Goal: Transaction & Acquisition: Purchase product/service

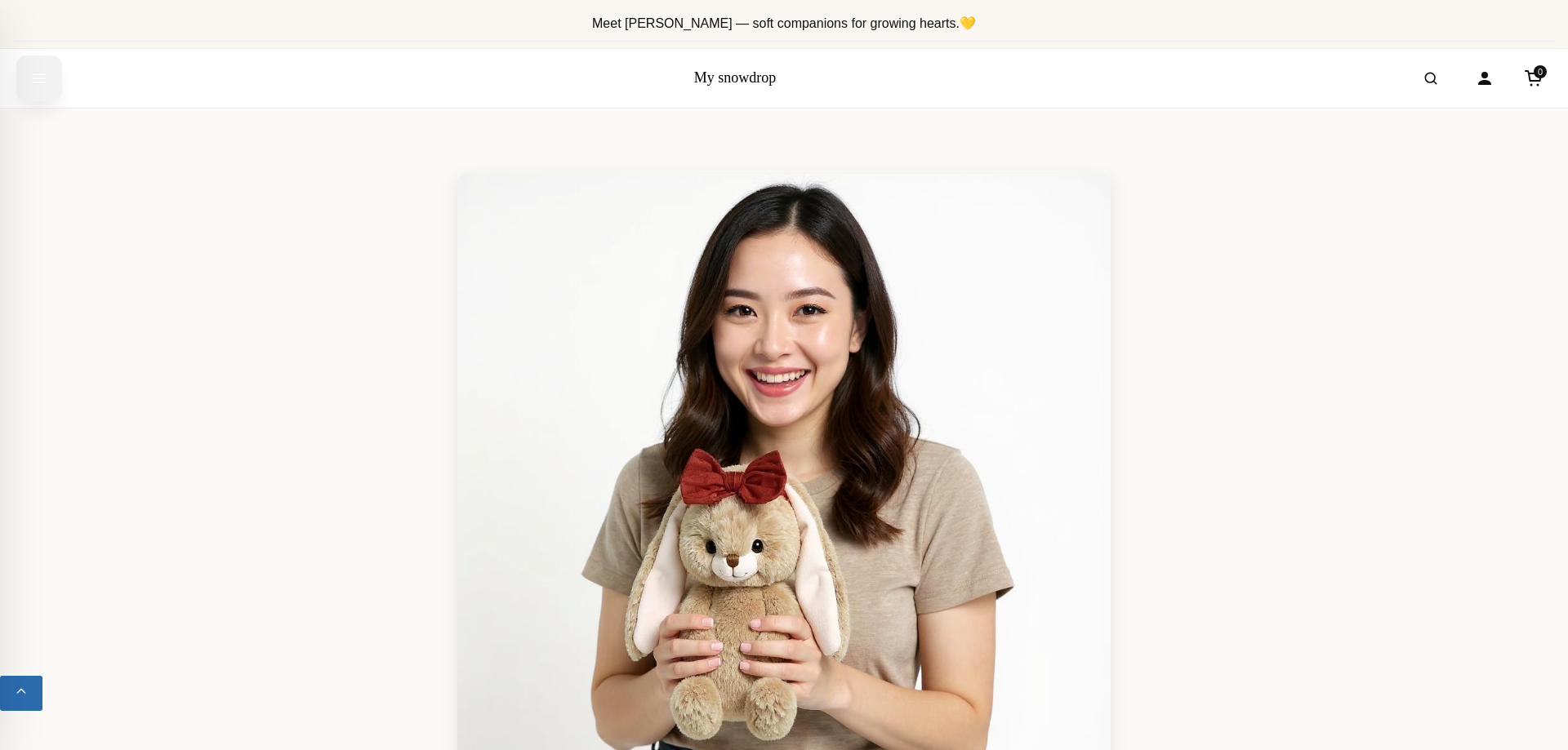
click at [22, 93] on button "Open menu" at bounding box center [39, 78] width 45 height 45
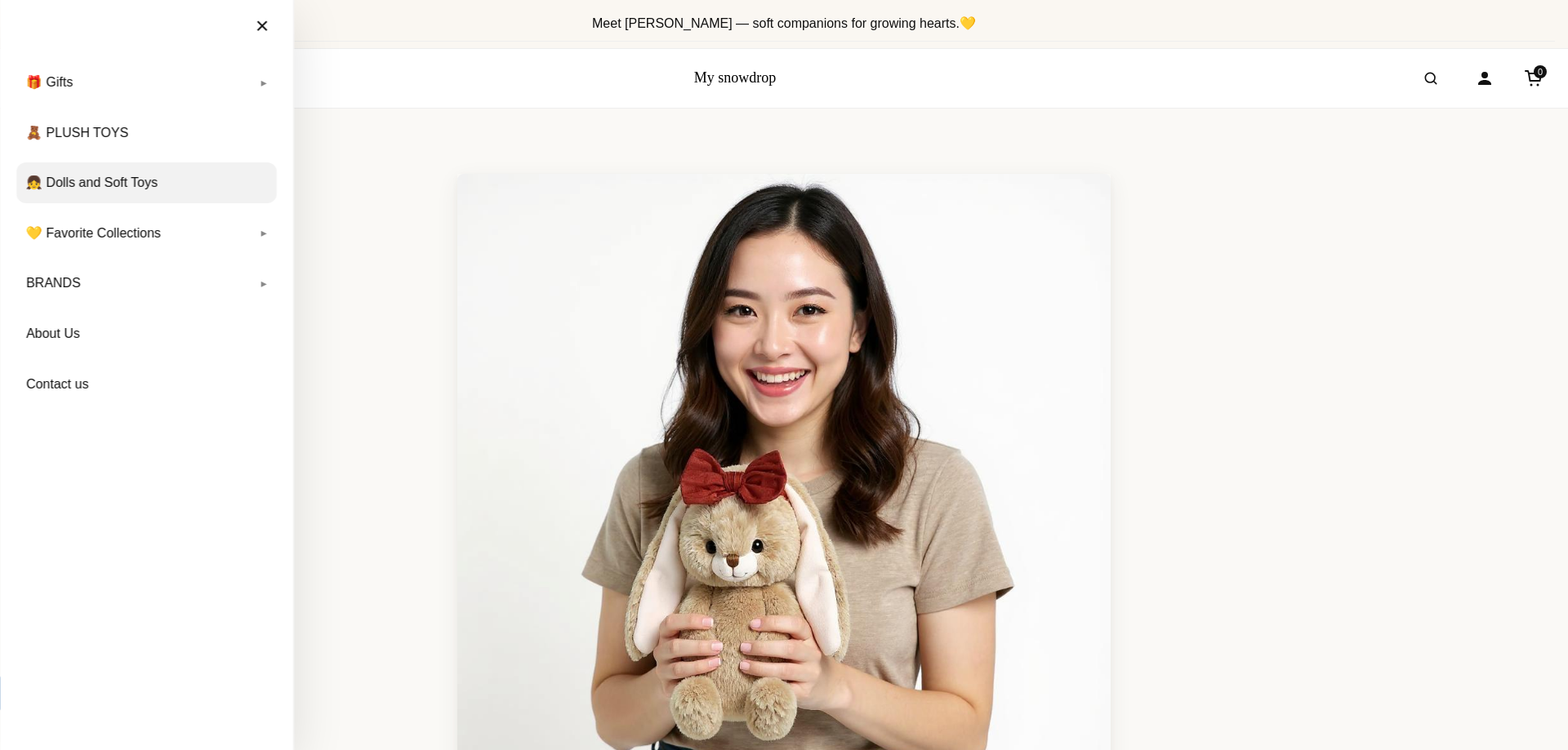
click at [130, 181] on link "👧 Dolls and Soft Toys" at bounding box center [147, 182] width 260 height 40
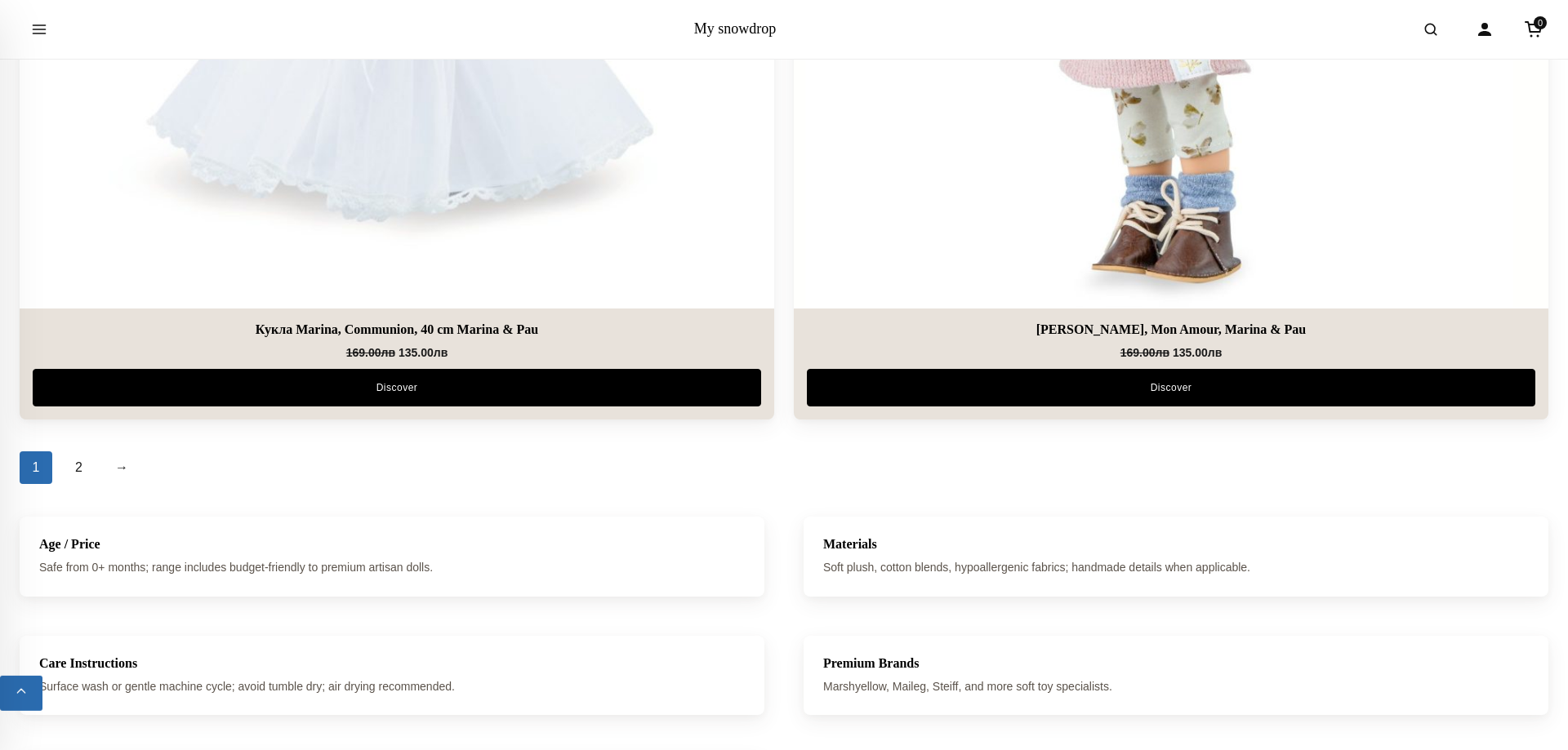
scroll to position [7079, 0]
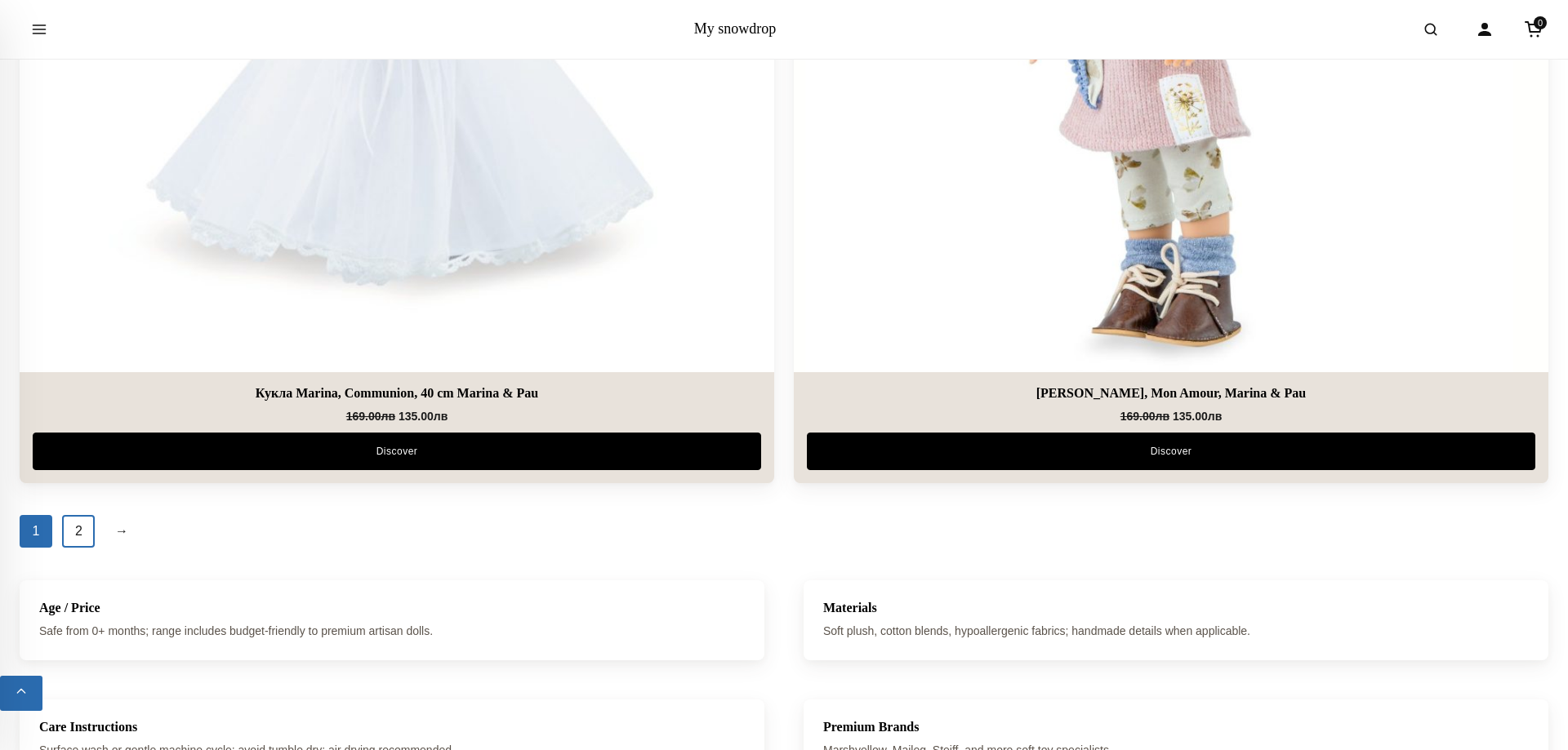
click at [66, 537] on link "2" at bounding box center [78, 531] width 33 height 33
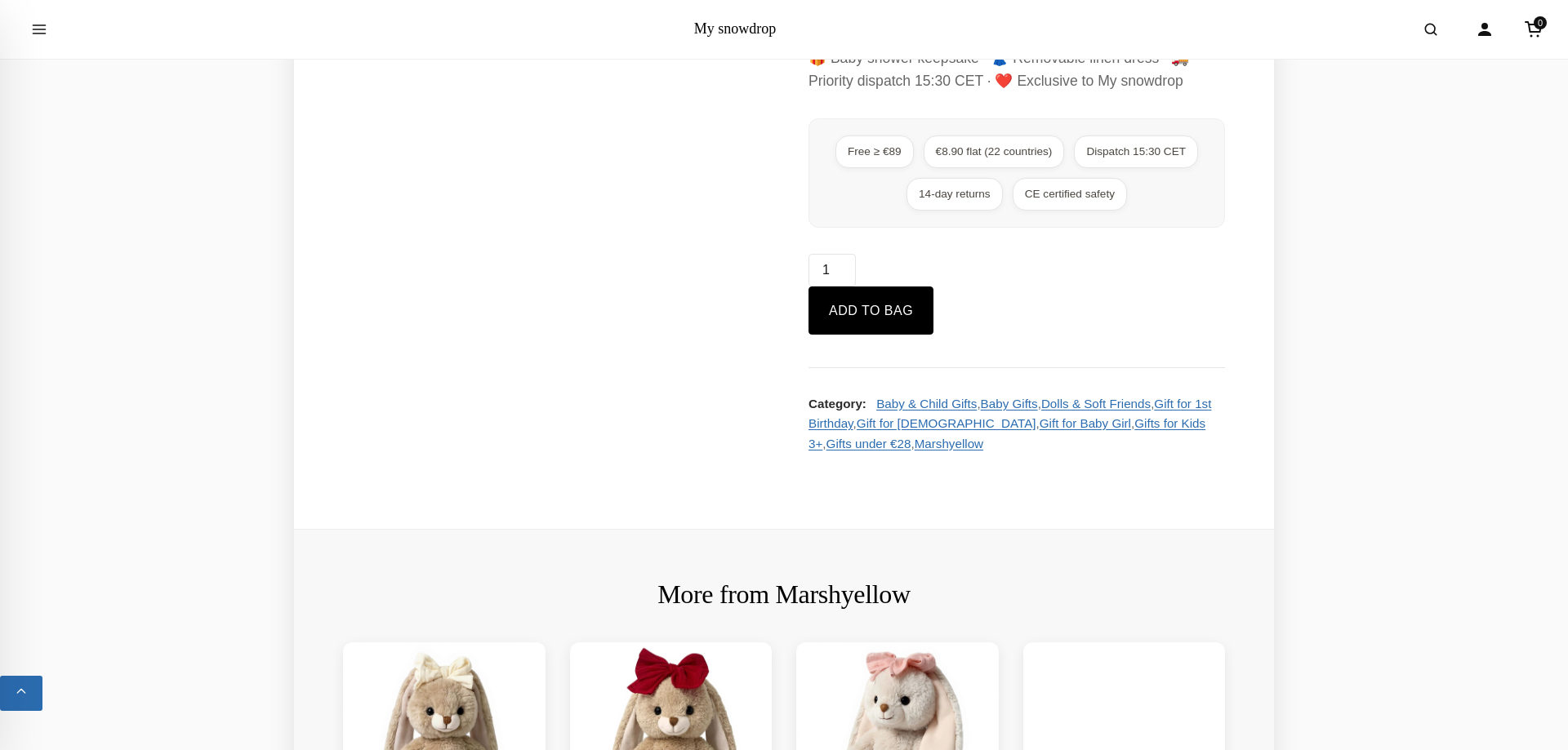
scroll to position [833, 0]
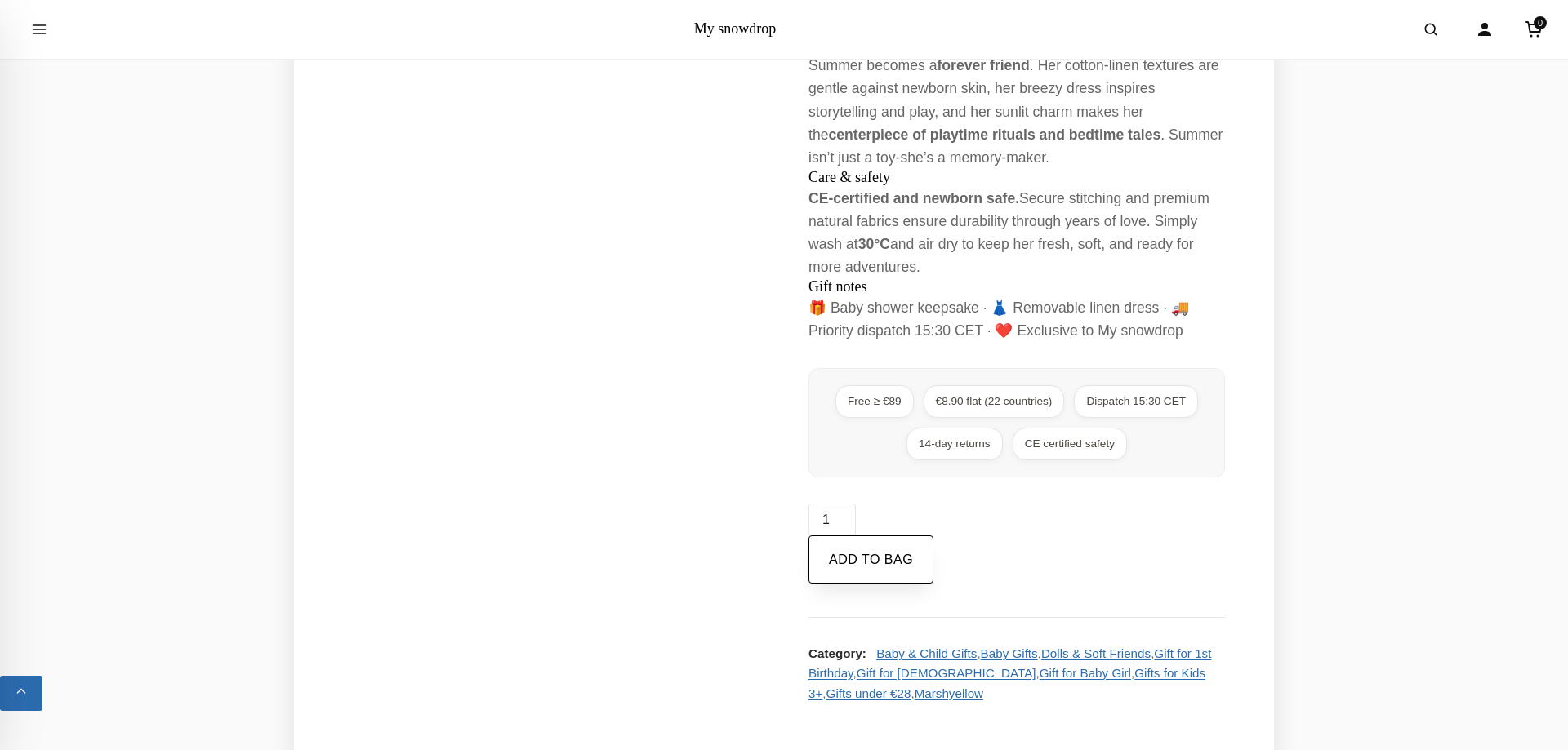
click at [893, 579] on button "Add to bag" at bounding box center [870, 560] width 125 height 49
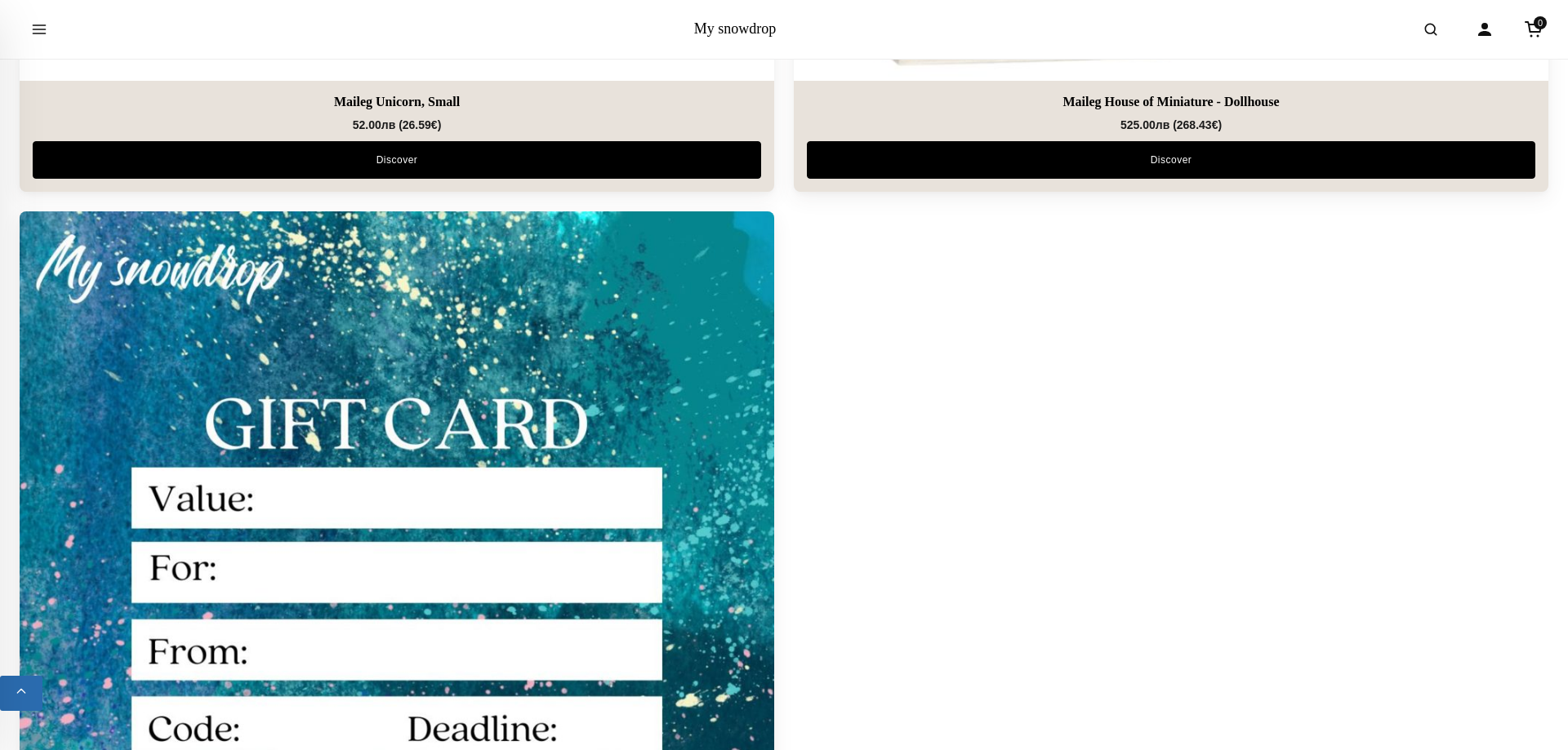
scroll to position [4581, 0]
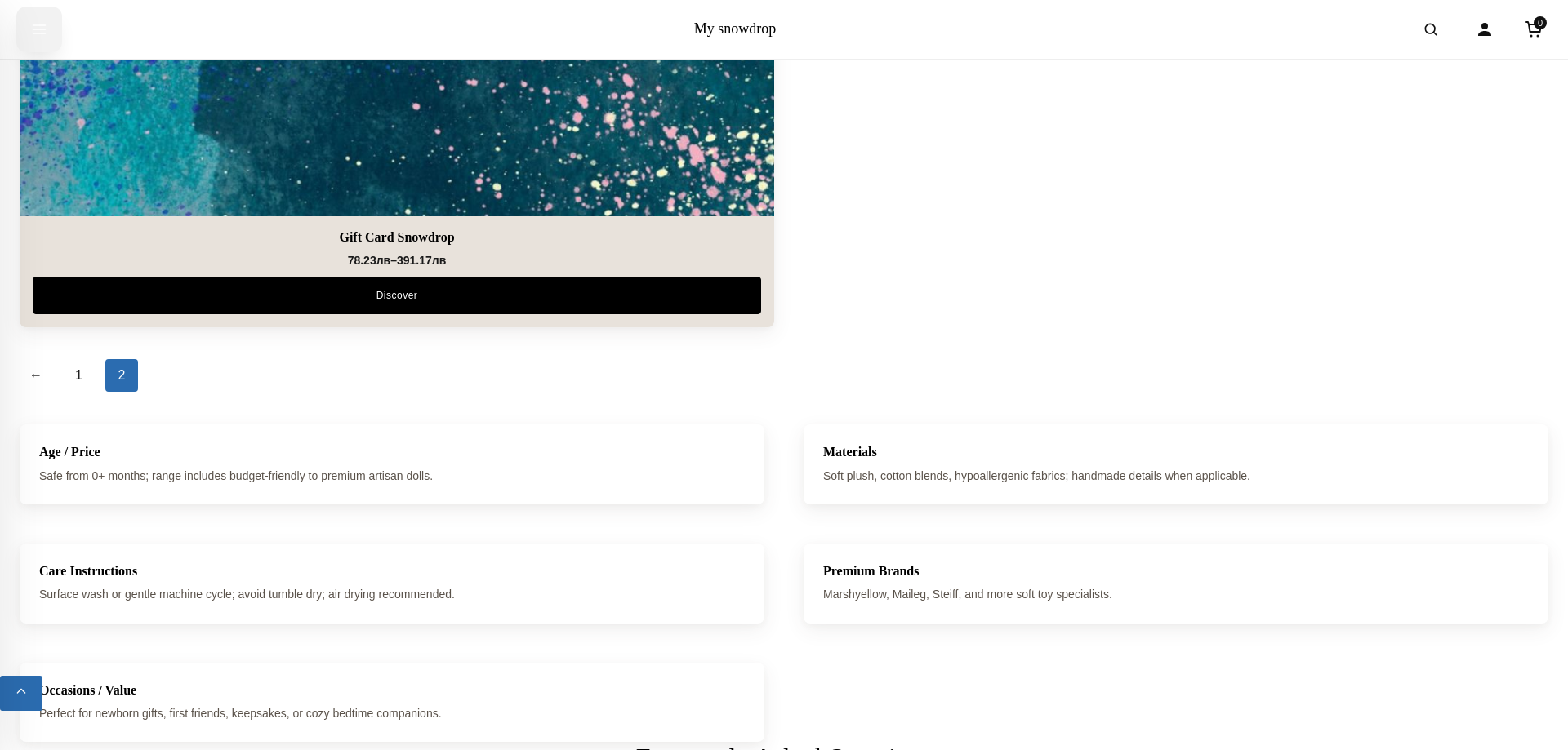
click at [47, 27] on button "Open menu" at bounding box center [39, 30] width 45 height 45
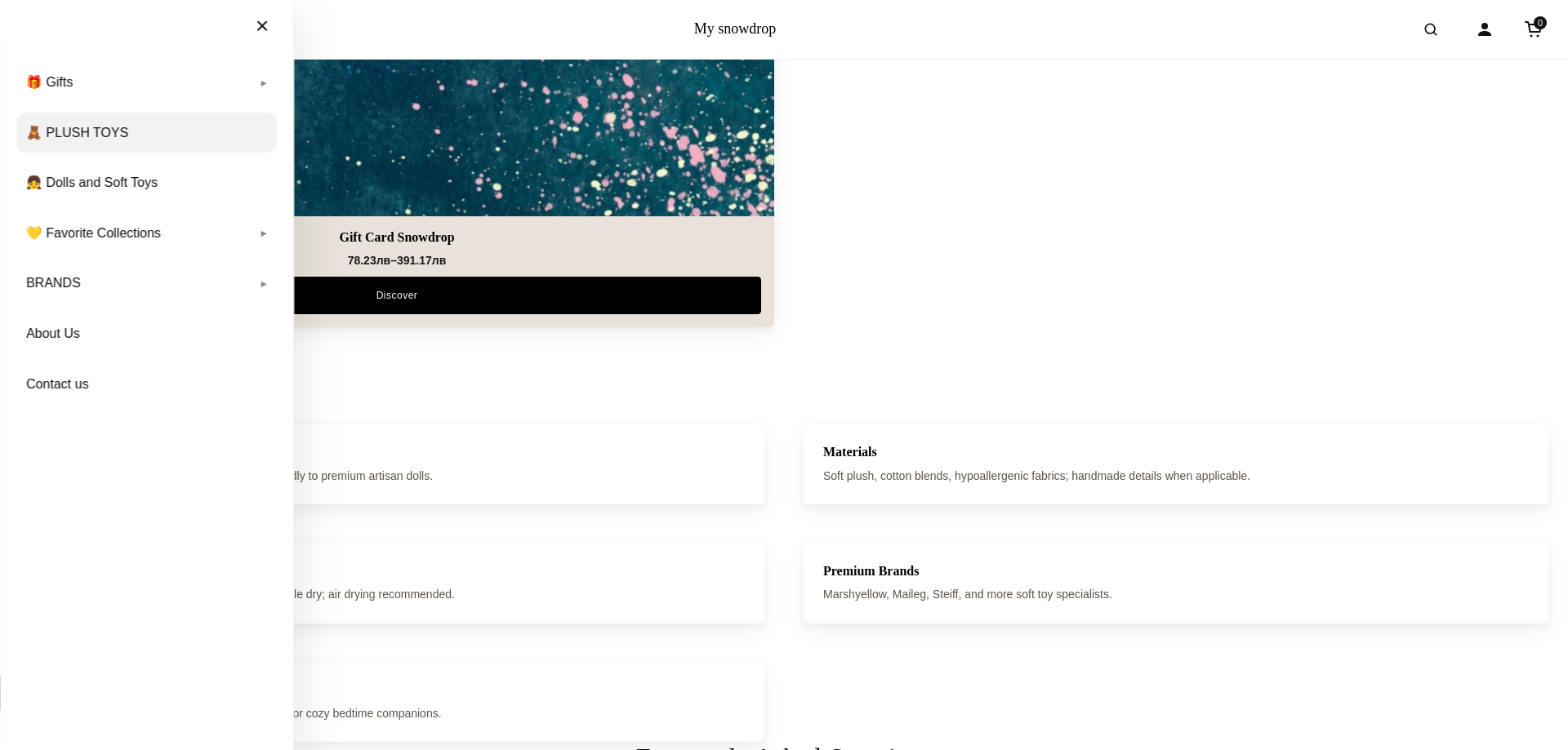
click at [83, 121] on link "🧸 PLUSH TOYS" at bounding box center [147, 132] width 260 height 40
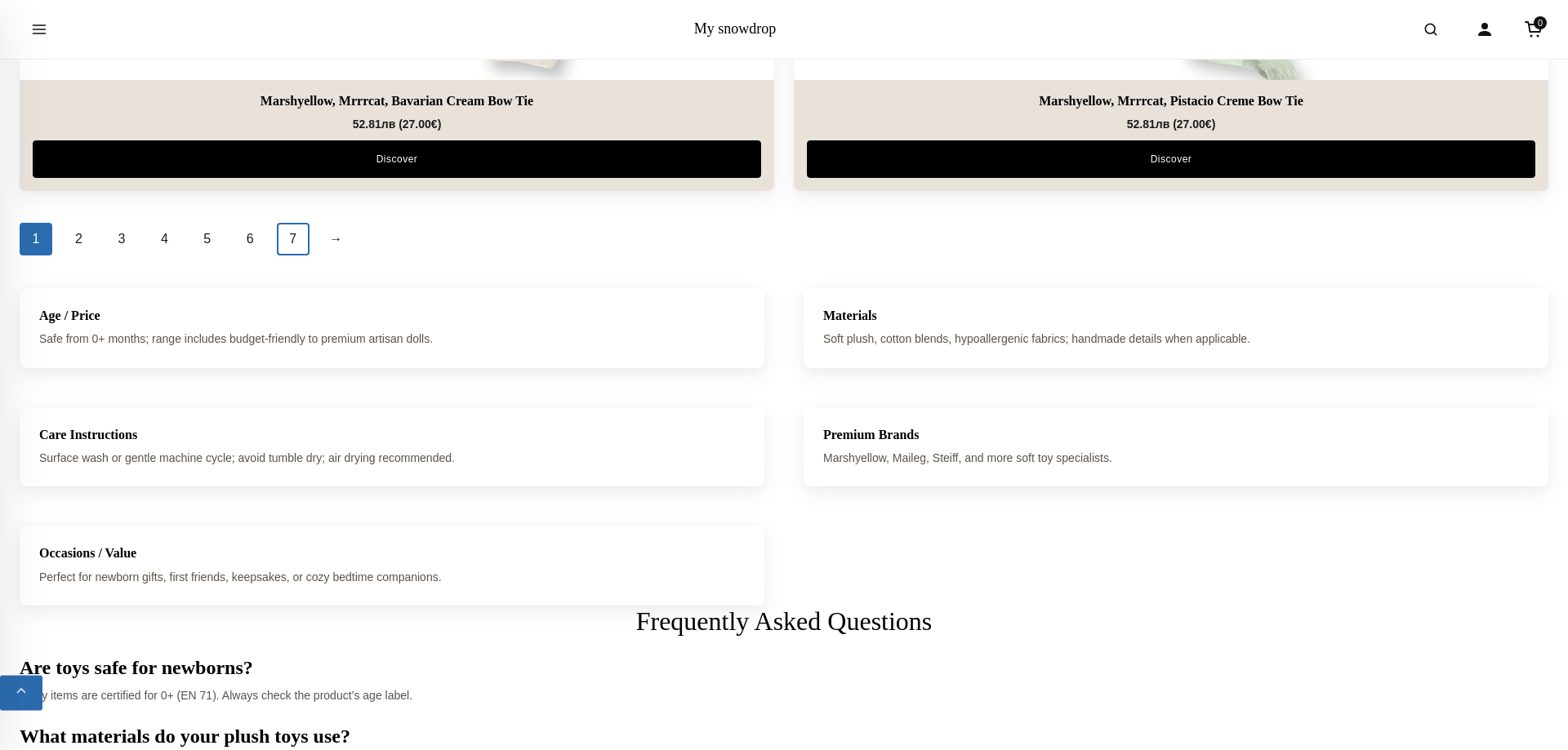
scroll to position [7246, 0]
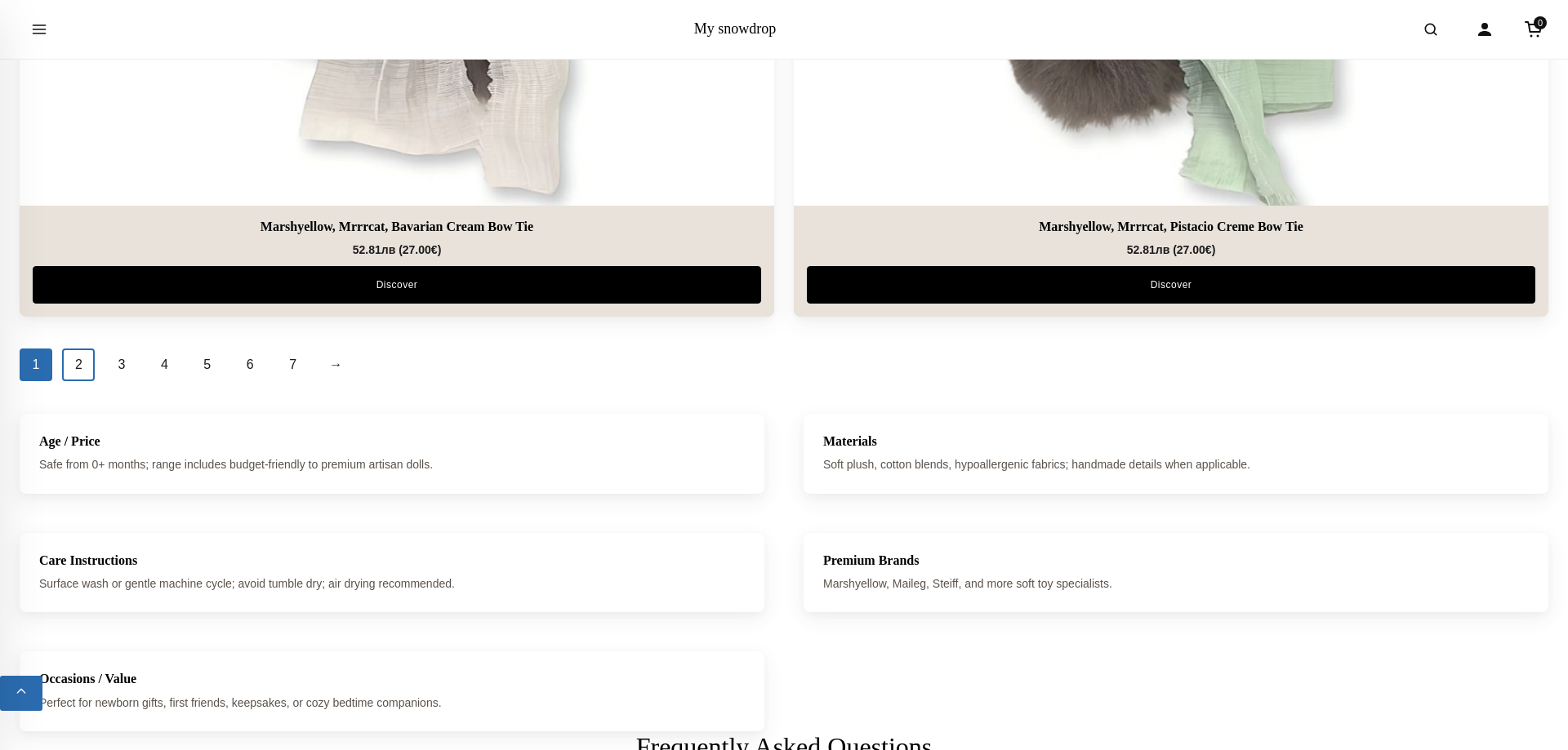
click at [73, 372] on link "2" at bounding box center [78, 365] width 33 height 33
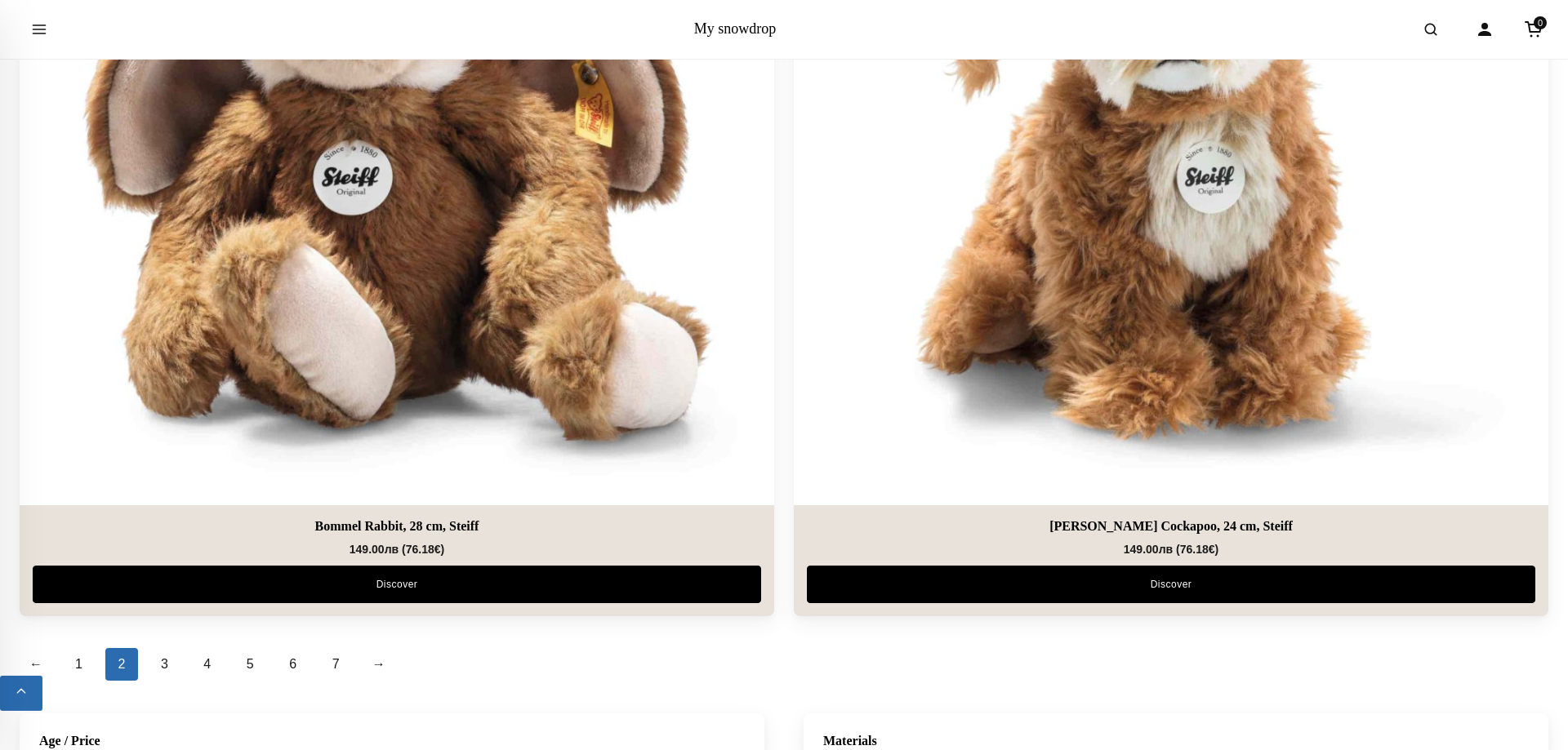
scroll to position [7079, 0]
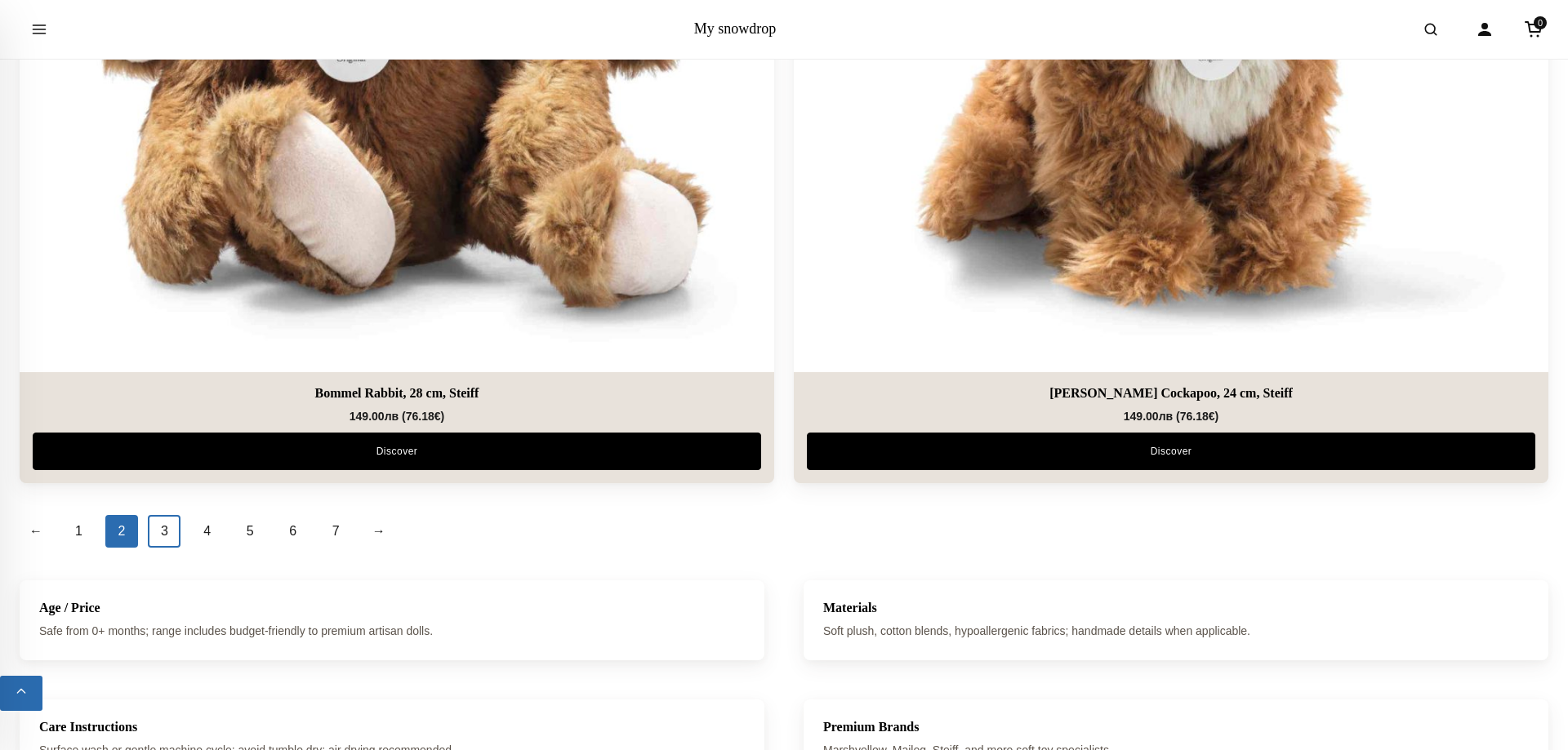
click at [174, 533] on link "3" at bounding box center [164, 531] width 33 height 33
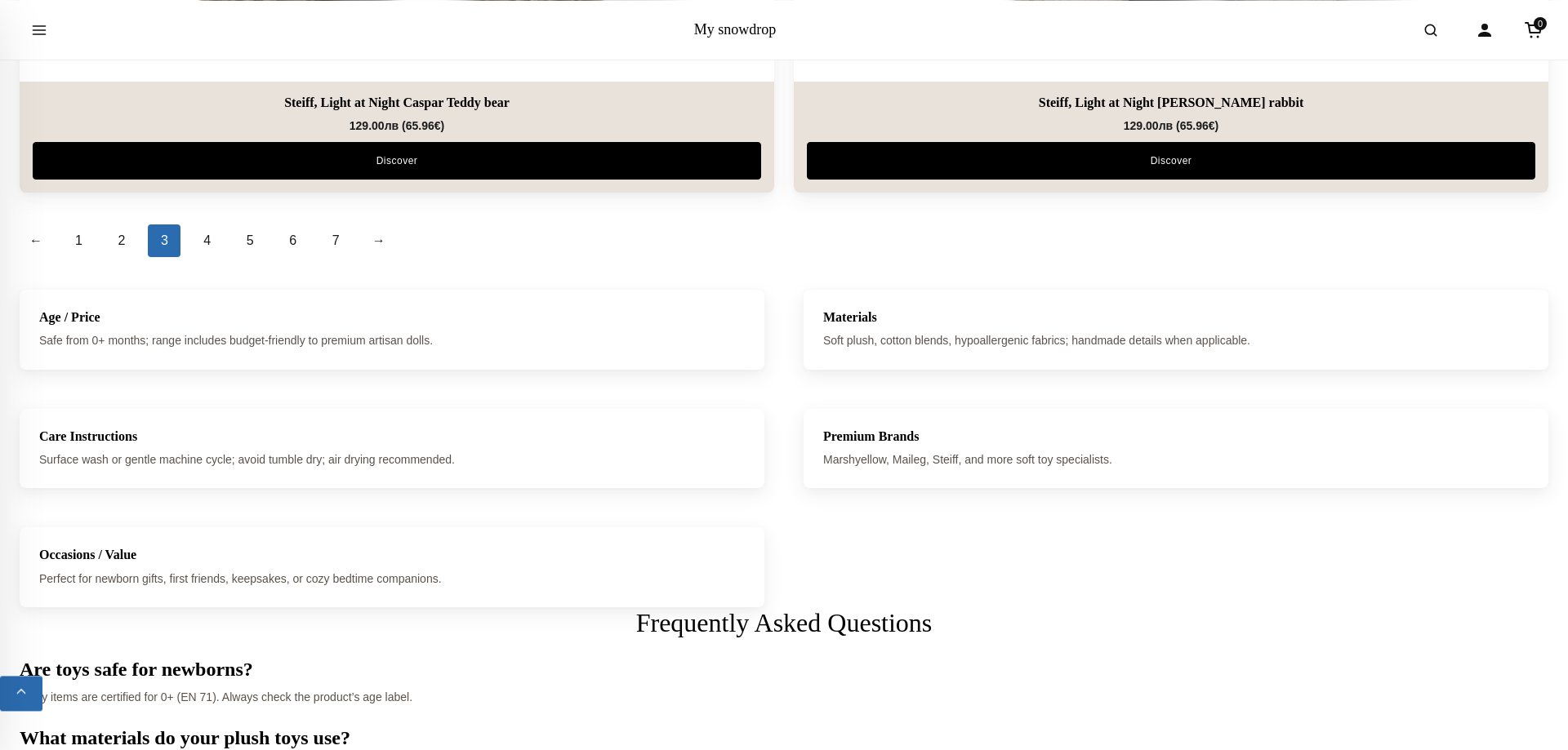
scroll to position [7412, 0]
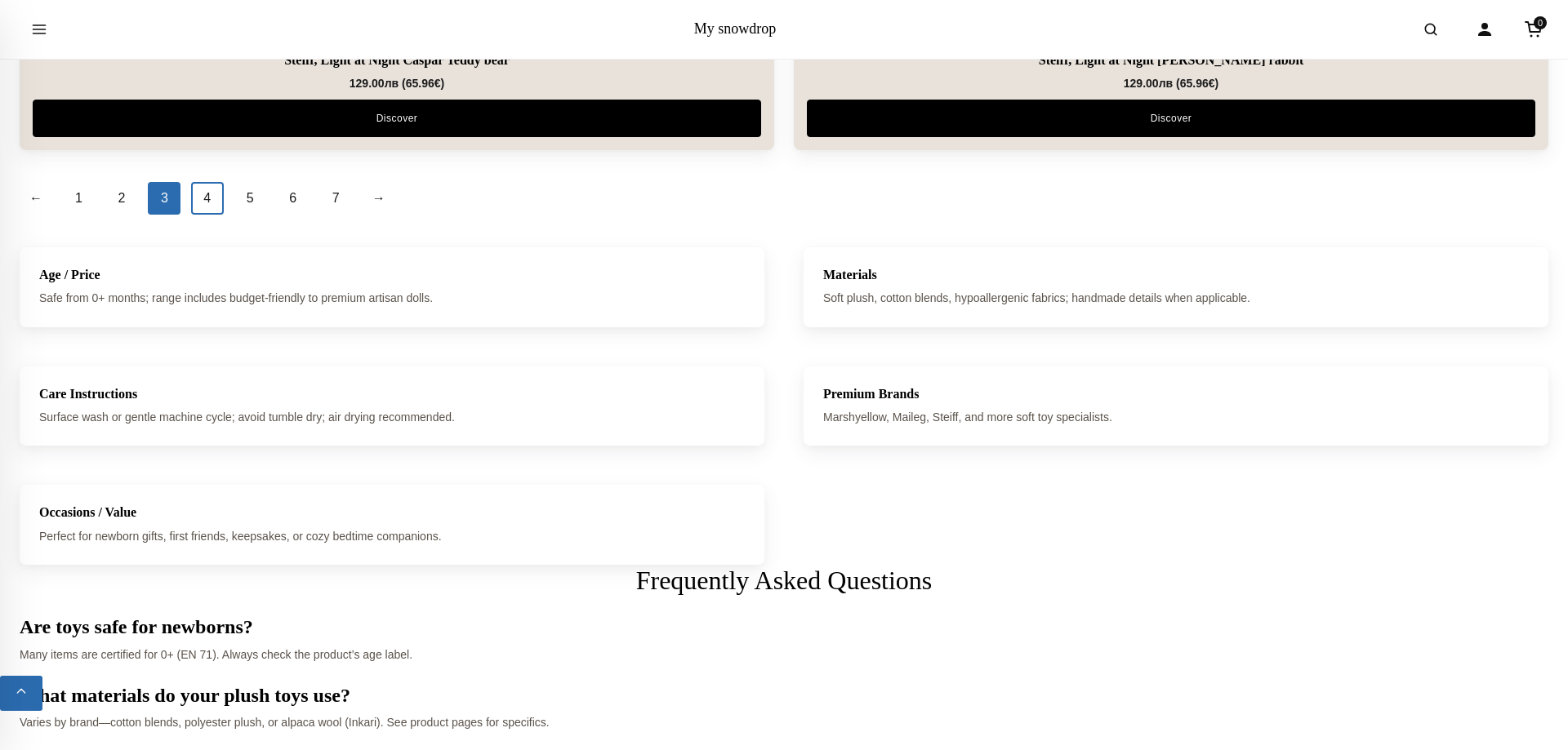
click at [214, 193] on link "4" at bounding box center [207, 198] width 33 height 33
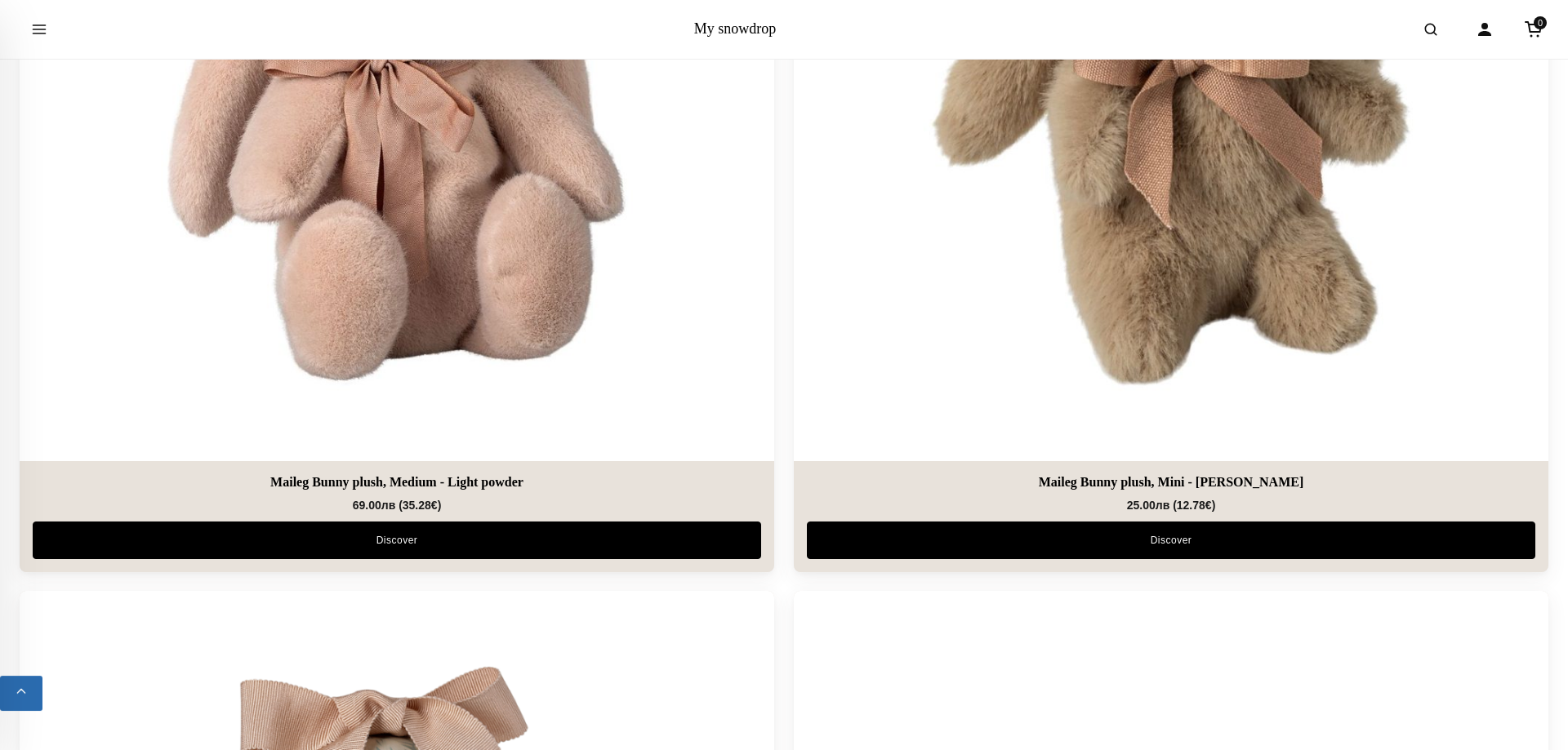
scroll to position [2332, 0]
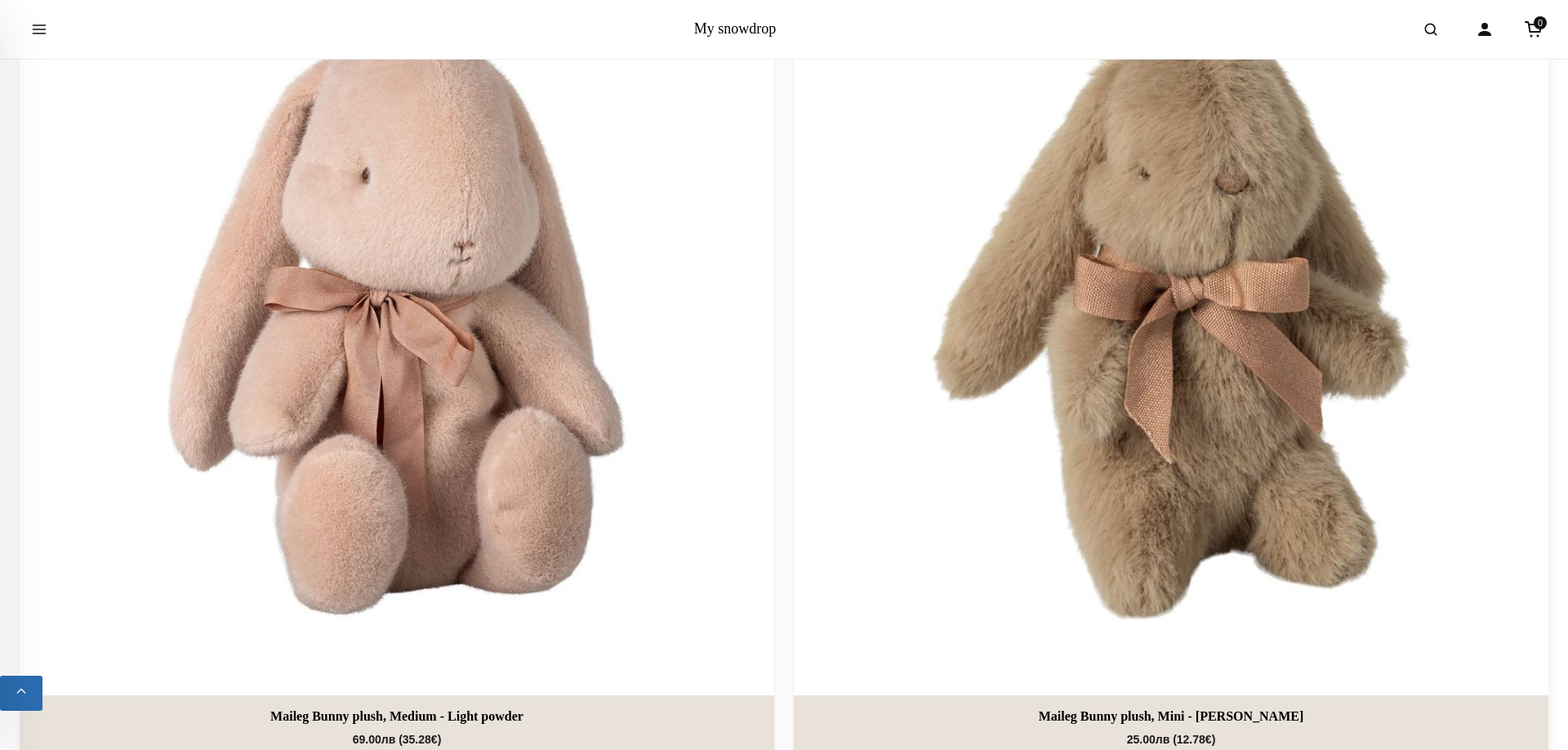
click at [1050, 379] on img at bounding box center [1171, 318] width 755 height 755
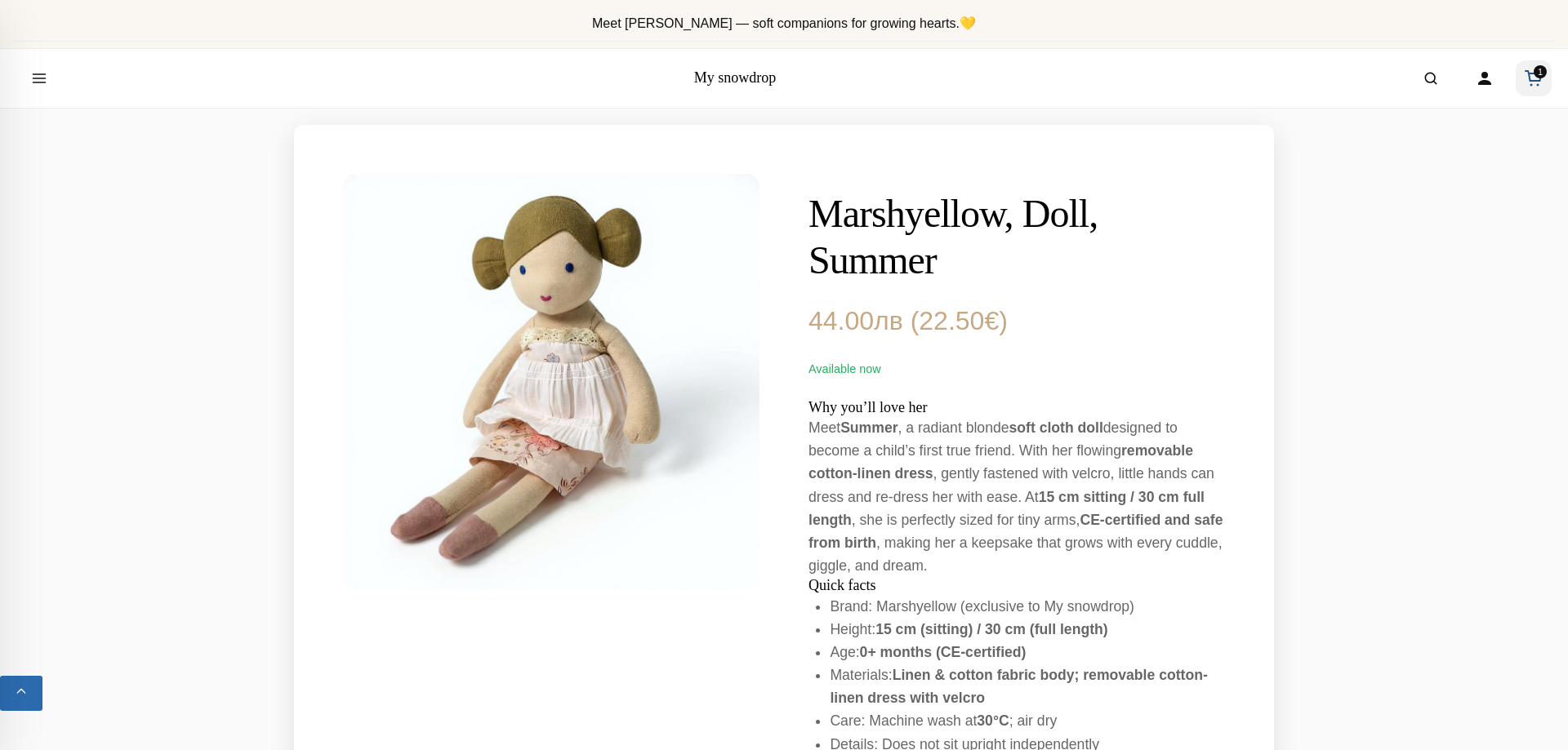
click at [1535, 80] on icon "Cart" at bounding box center [1534, 76] width 16 height 10
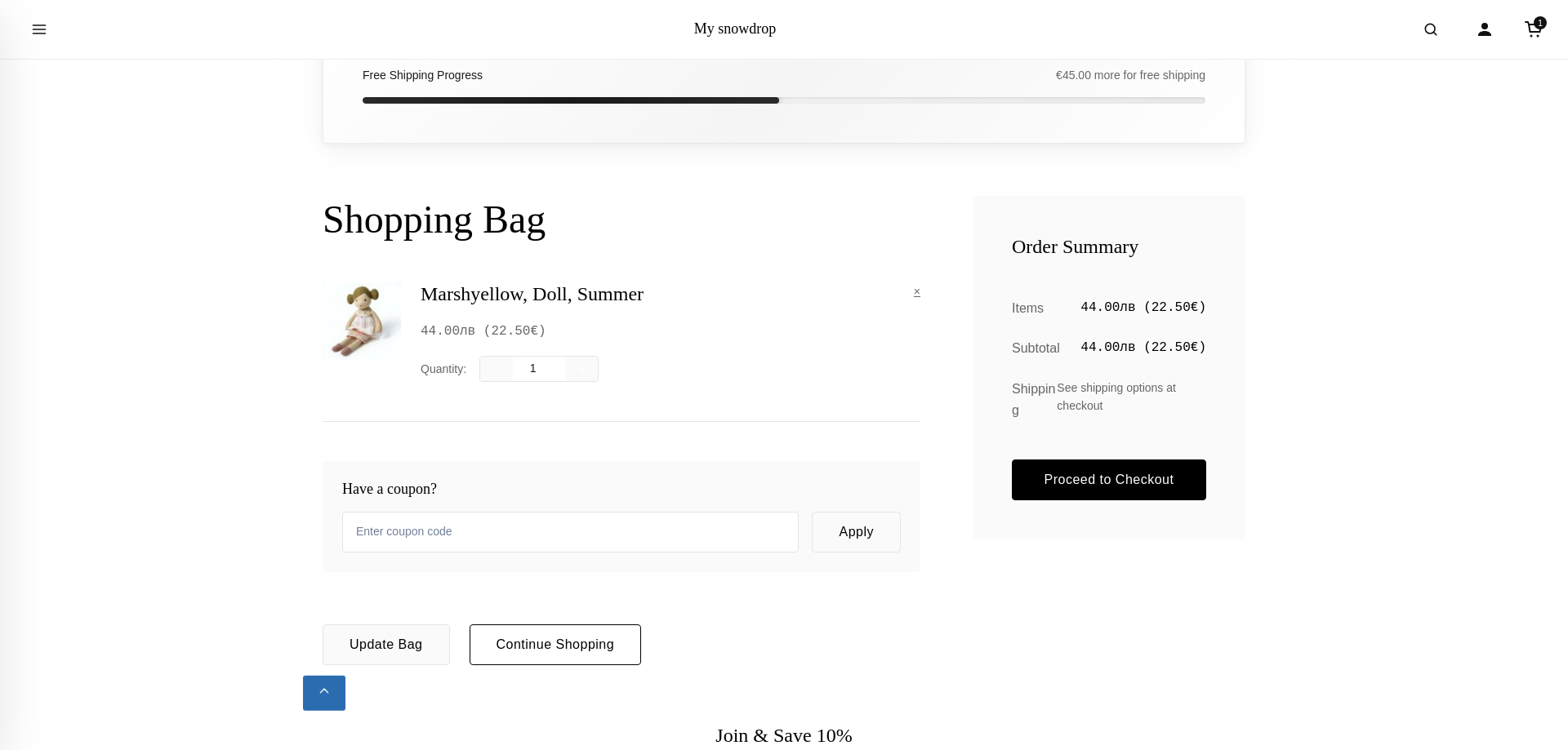
scroll to position [250, 0]
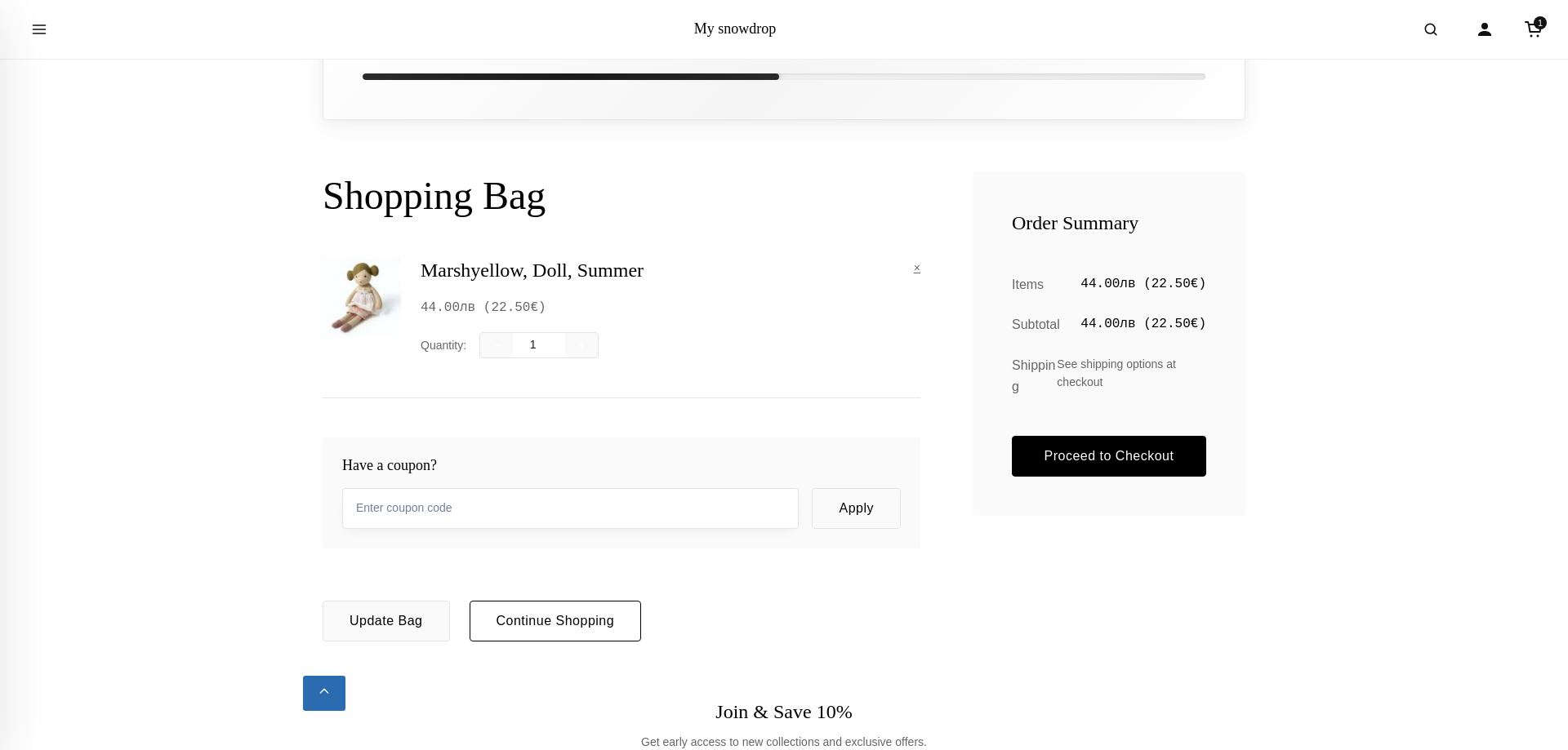
click at [567, 525] on input "text" at bounding box center [570, 508] width 456 height 40
type input "autumn15"
click at [811, 488] on button "Apply" at bounding box center [855, 508] width 89 height 40
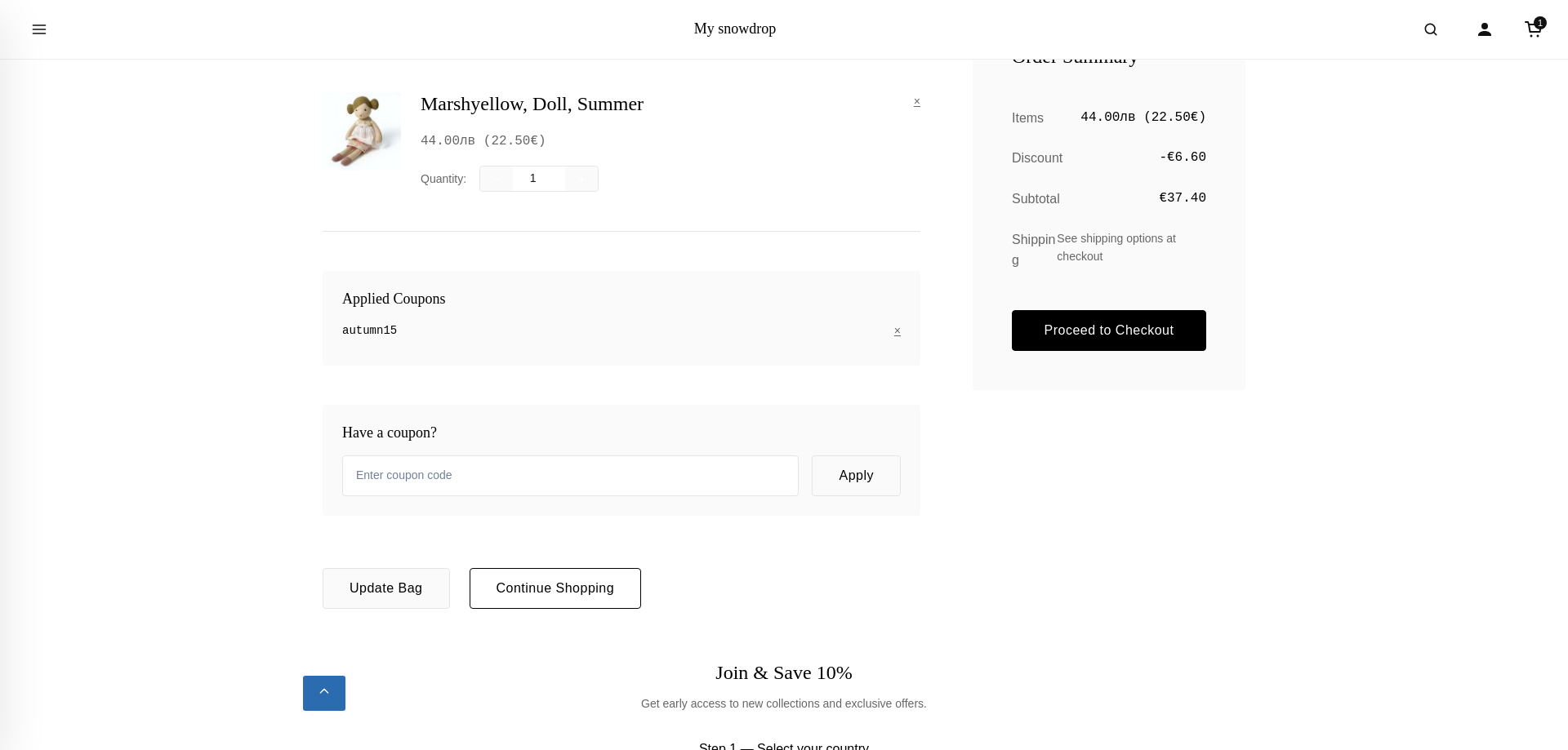
scroll to position [500, 0]
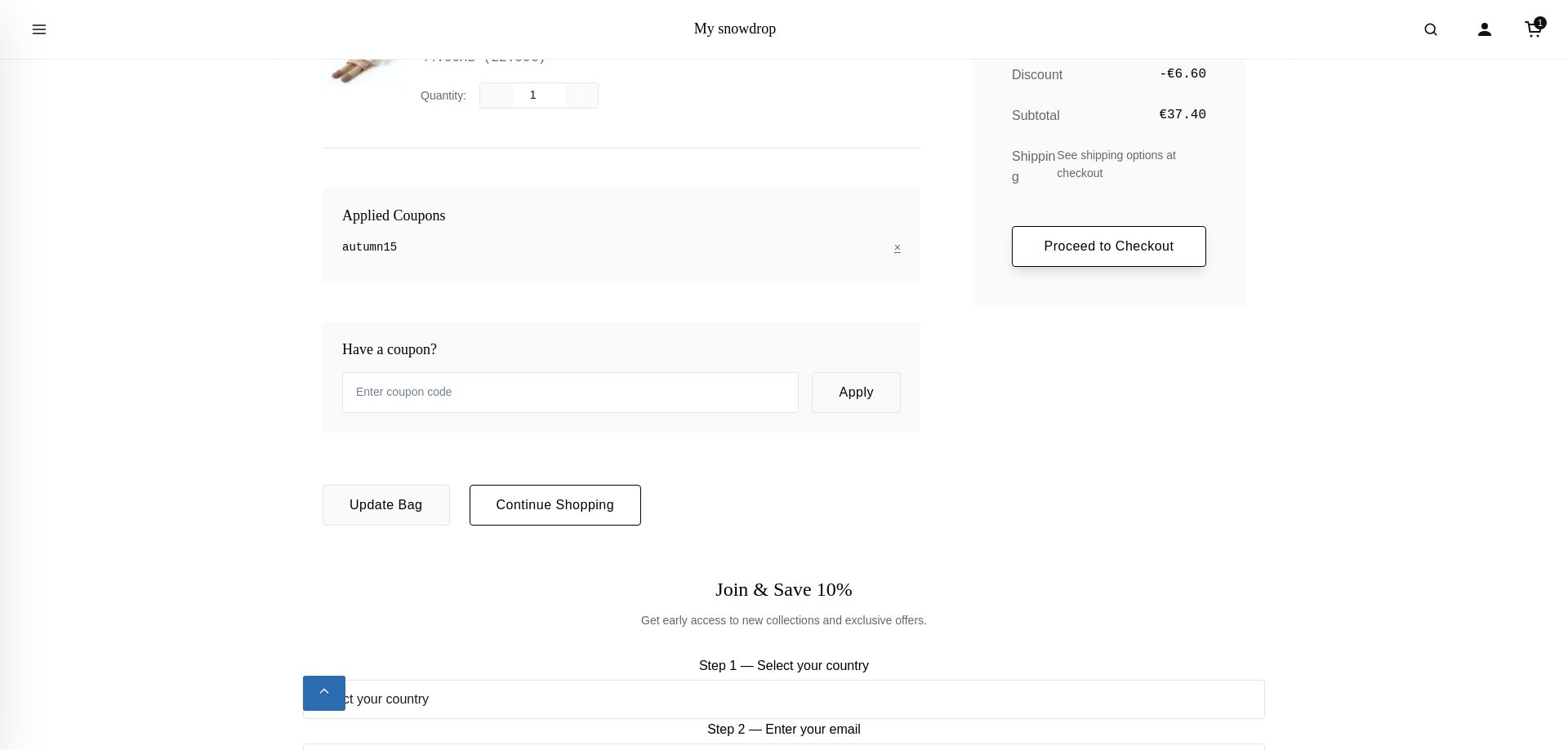
click at [1092, 257] on link "Proceed to Checkout" at bounding box center [1108, 245] width 194 height 40
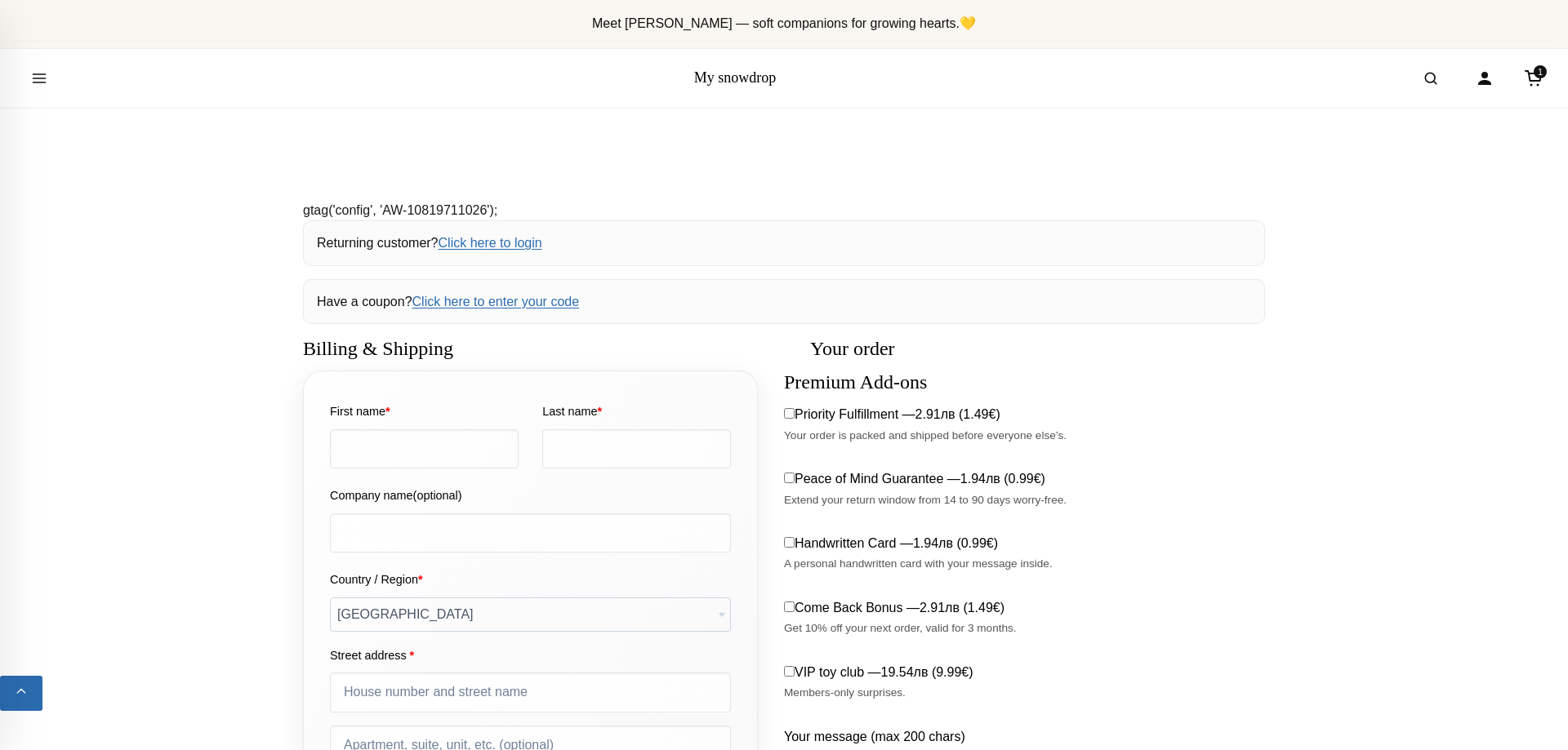
select select "BG-04"
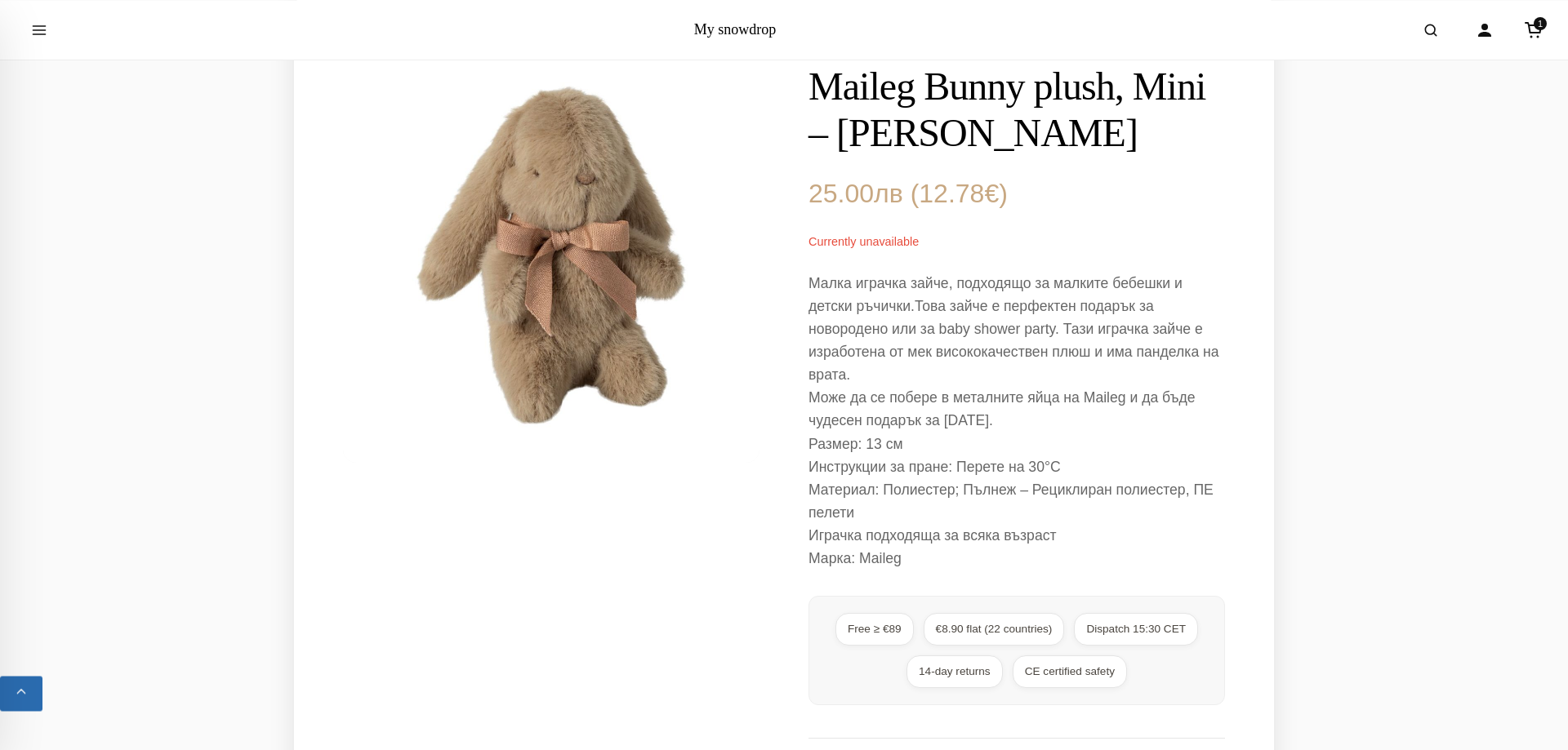
scroll to position [333, 0]
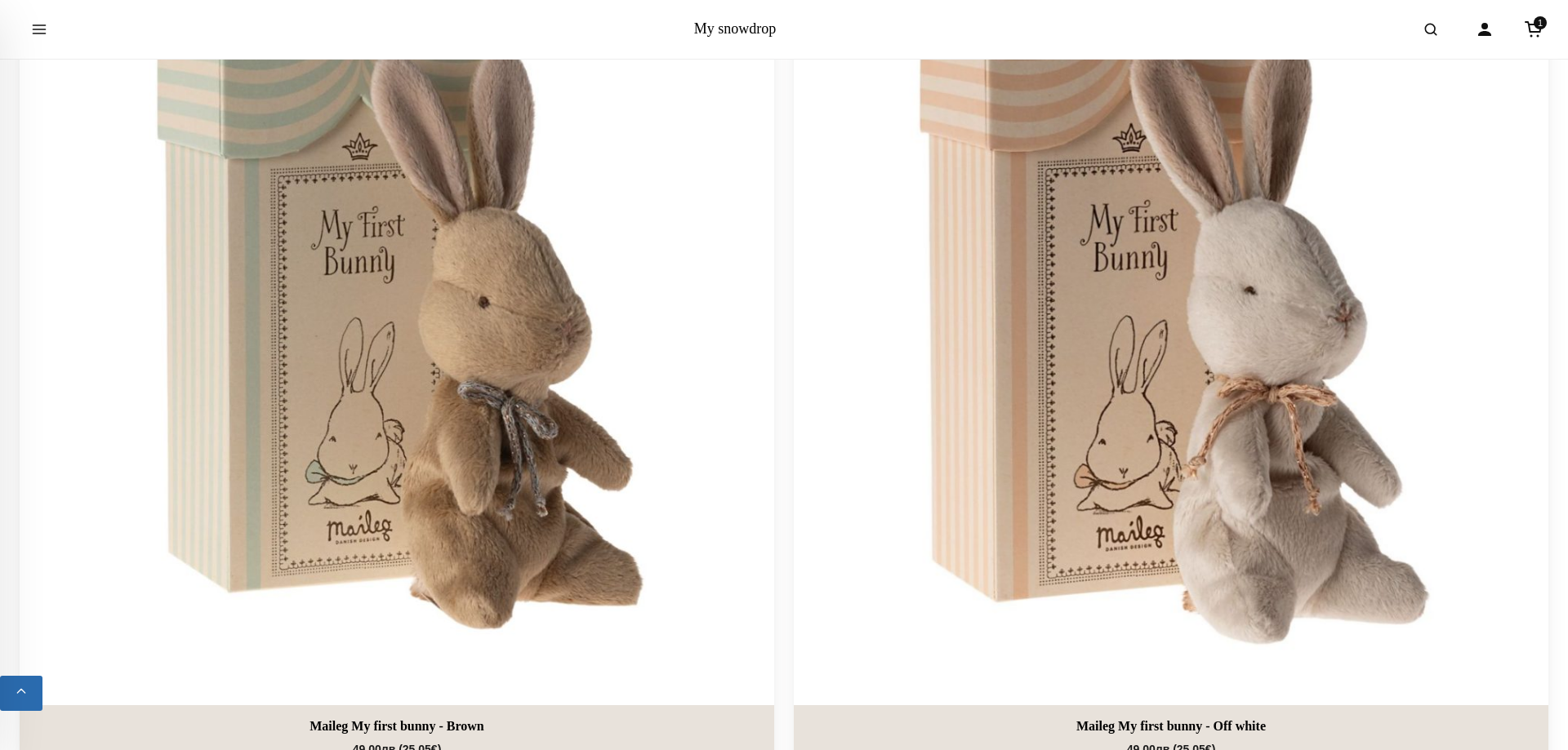
scroll to position [6829, 0]
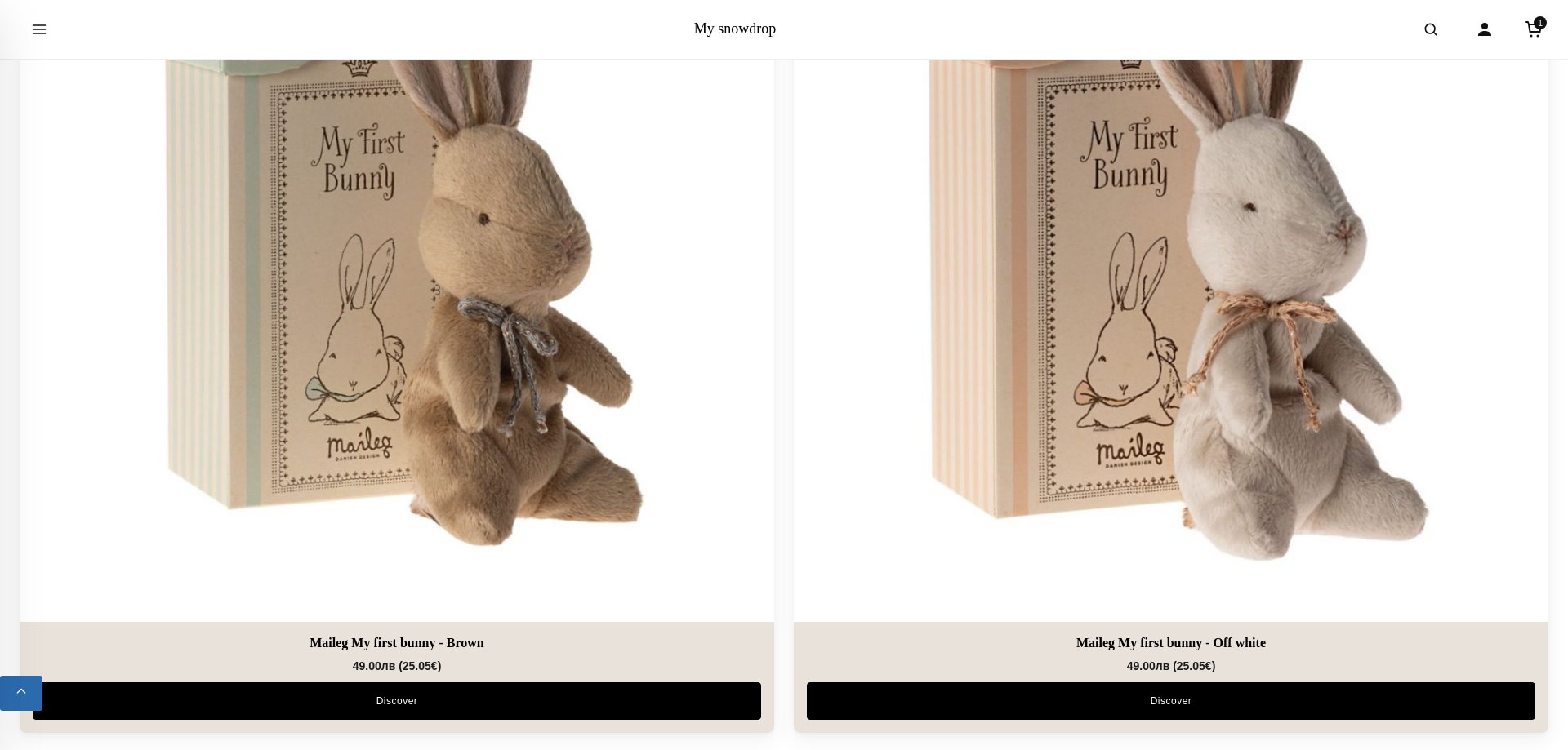
click at [1042, 409] on img at bounding box center [1171, 245] width 792 height 792
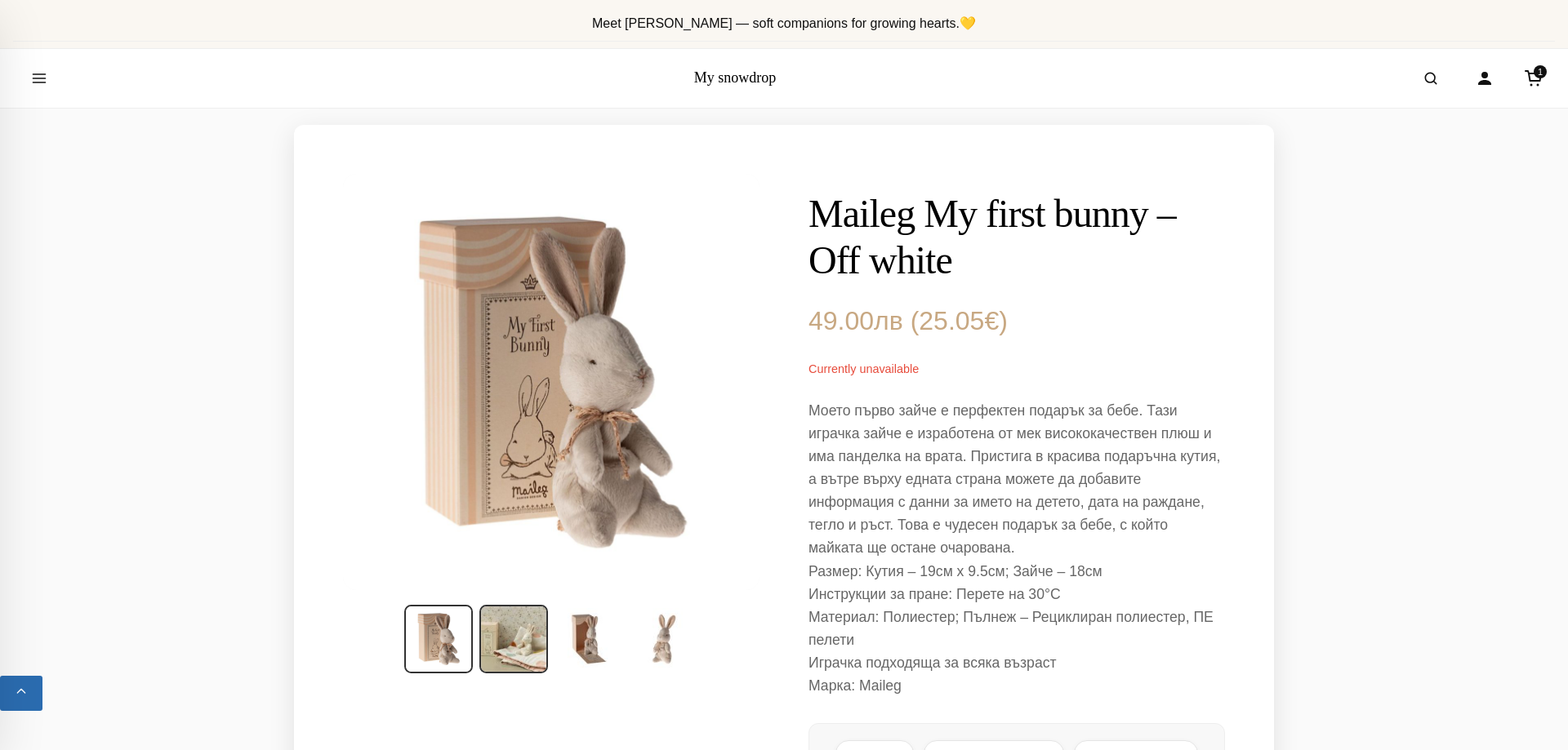
click at [521, 641] on img at bounding box center [513, 640] width 69 height 69
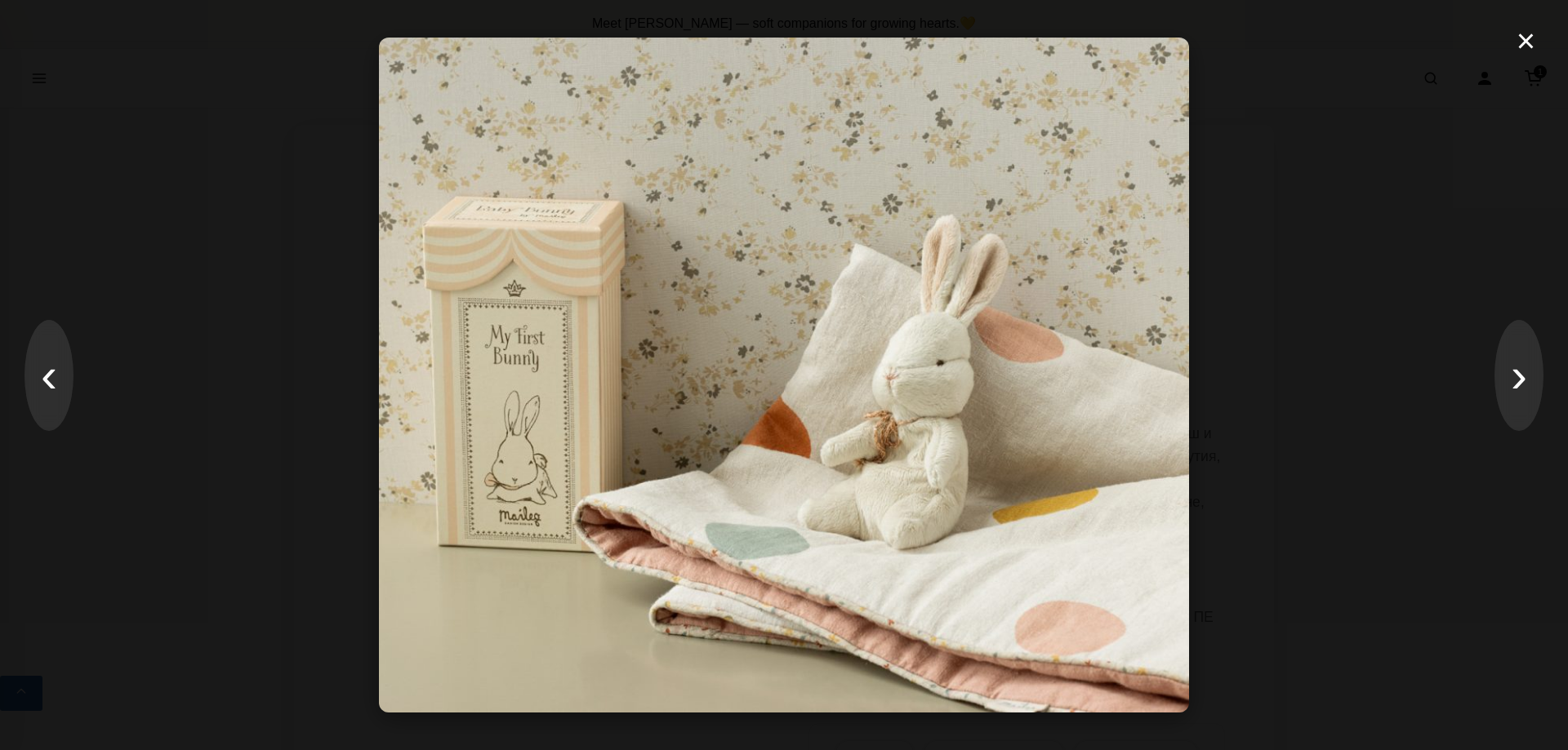
click at [1195, 295] on div "× ‹ ›" at bounding box center [784, 375] width 1568 height 750
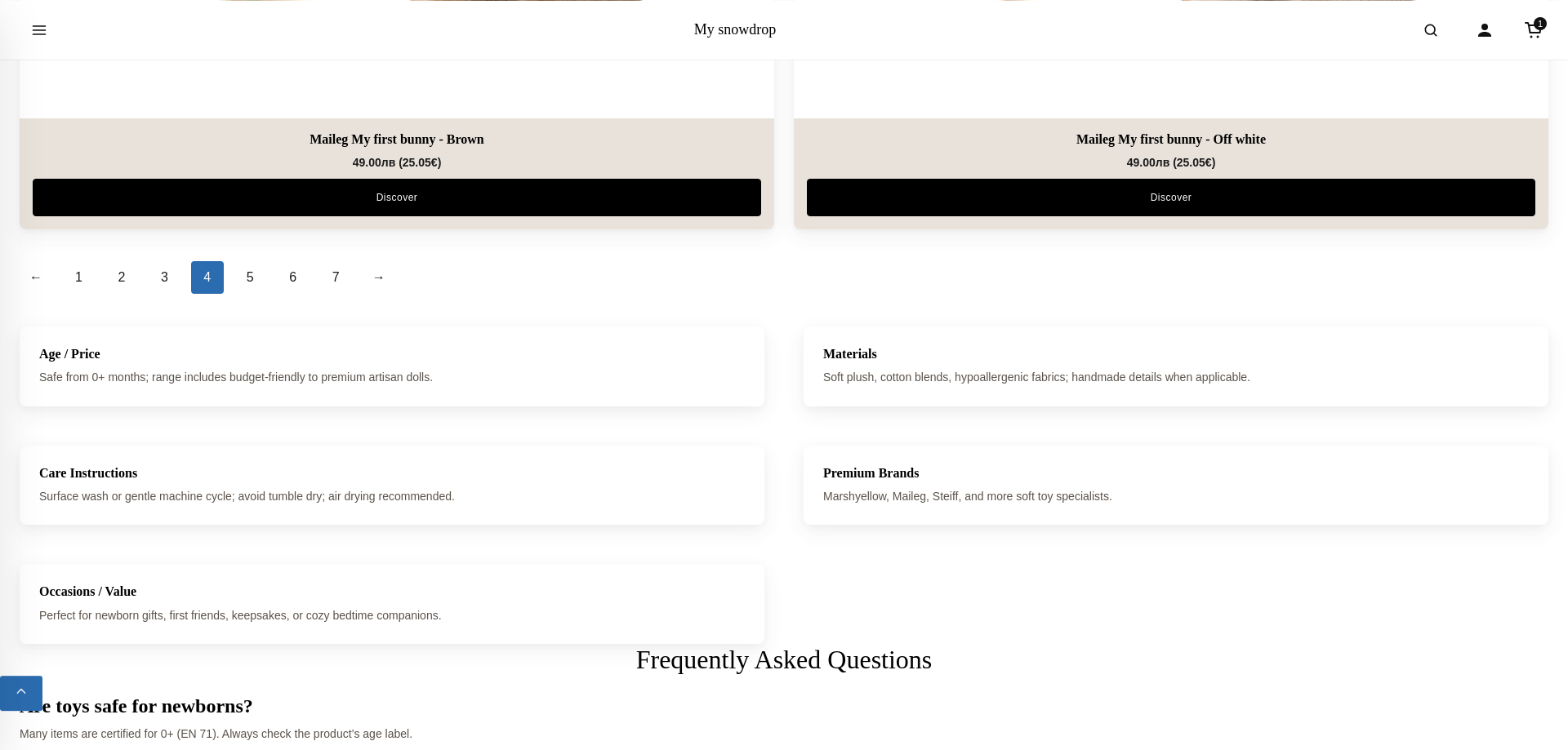
scroll to position [7329, 0]
